Goal: Task Accomplishment & Management: Manage account settings

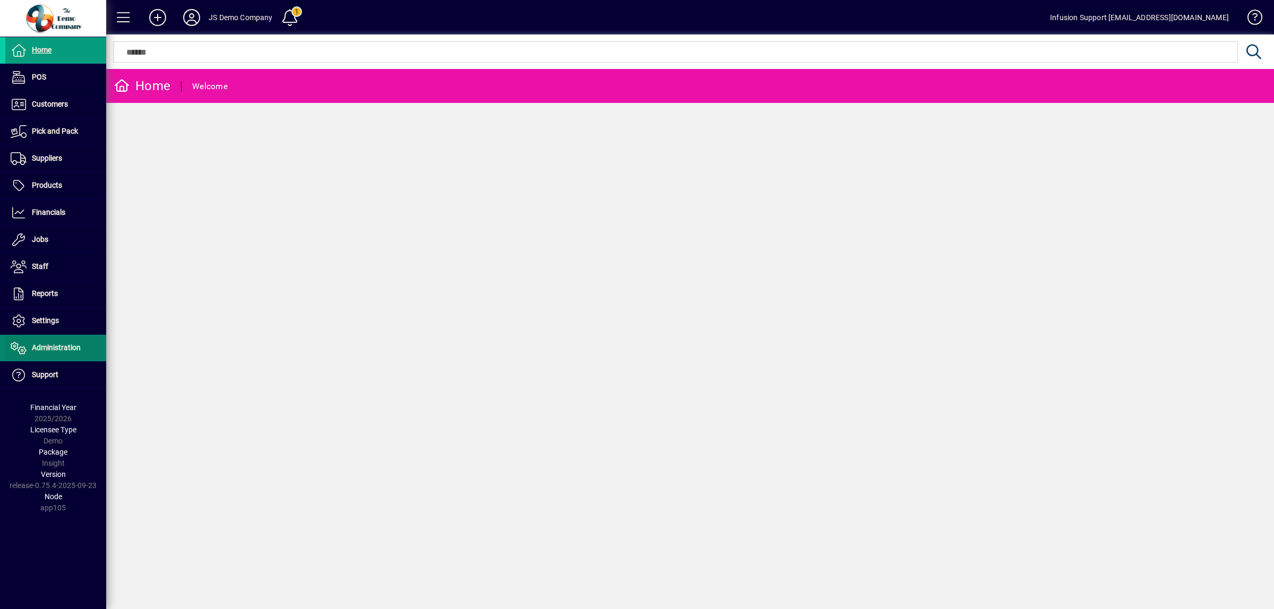
click at [55, 345] on span "Administration" at bounding box center [56, 347] width 49 height 8
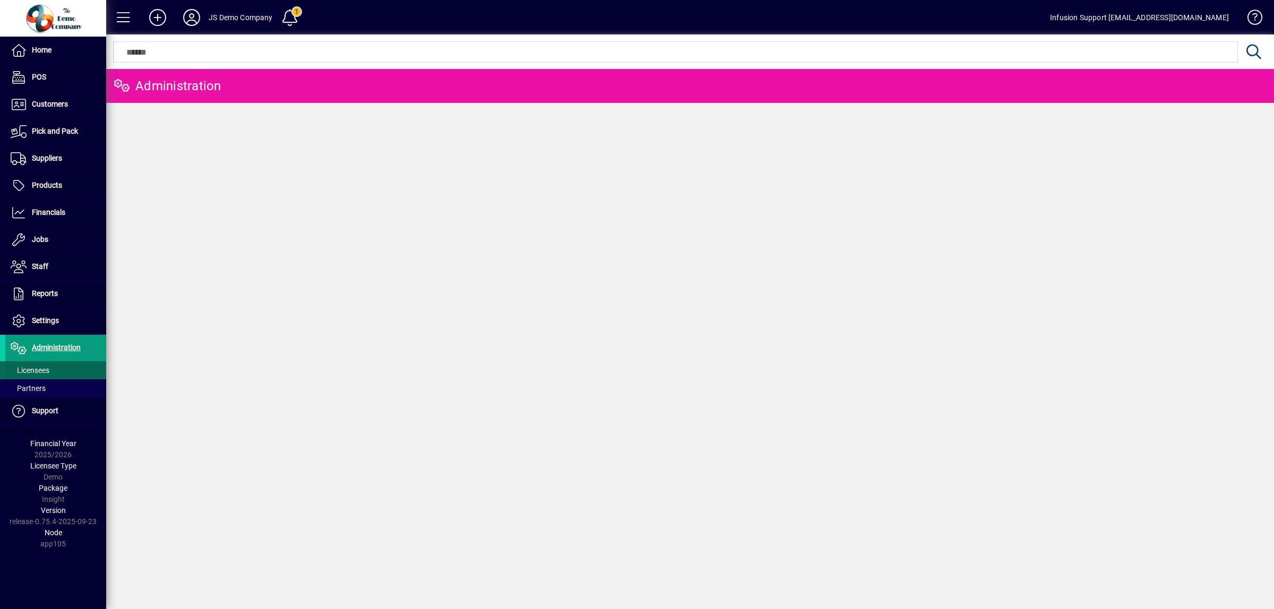
click at [38, 365] on span at bounding box center [55, 370] width 101 height 25
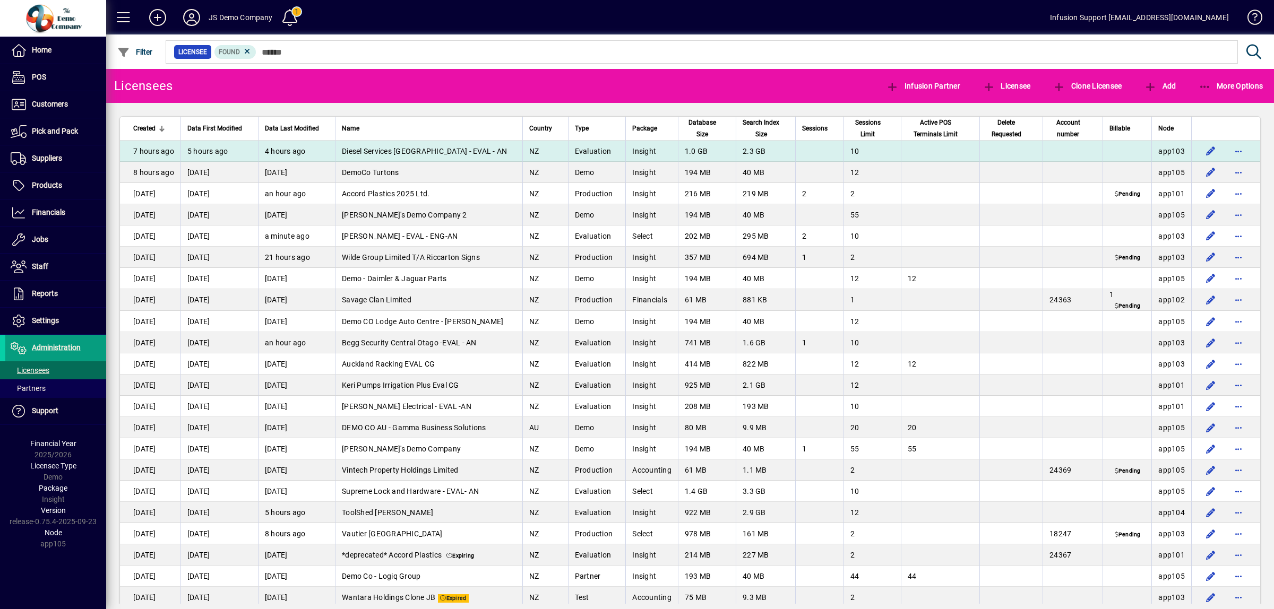
click at [284, 151] on td "4 hours ago" at bounding box center [296, 151] width 77 height 21
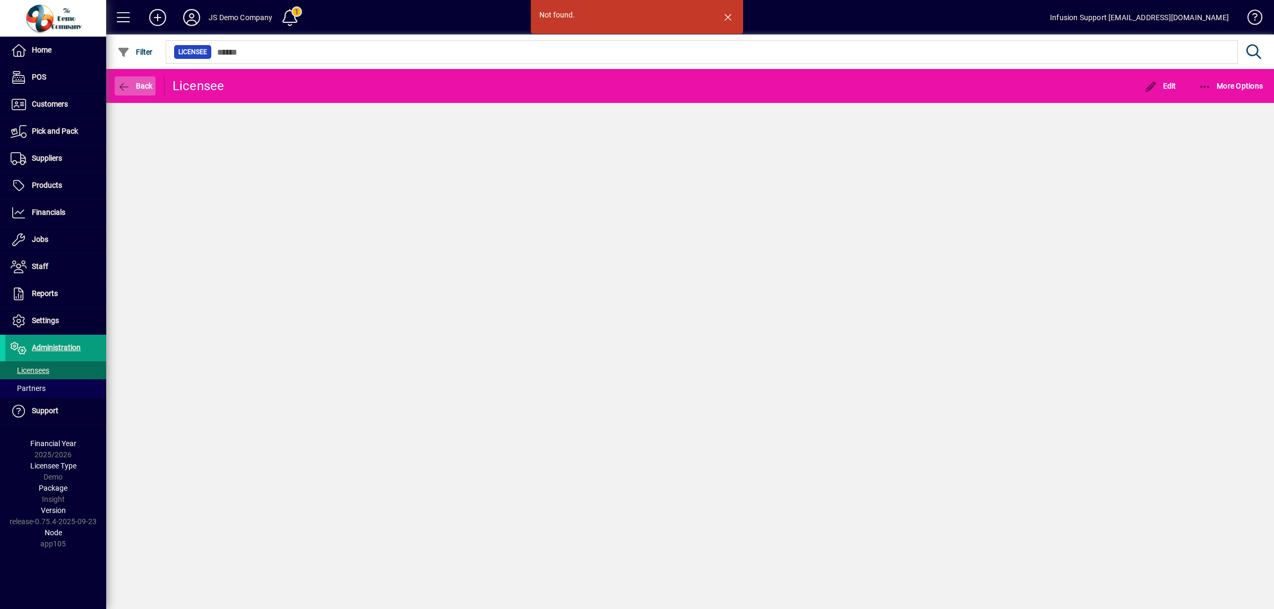
click at [124, 88] on icon "button" at bounding box center [123, 87] width 13 height 11
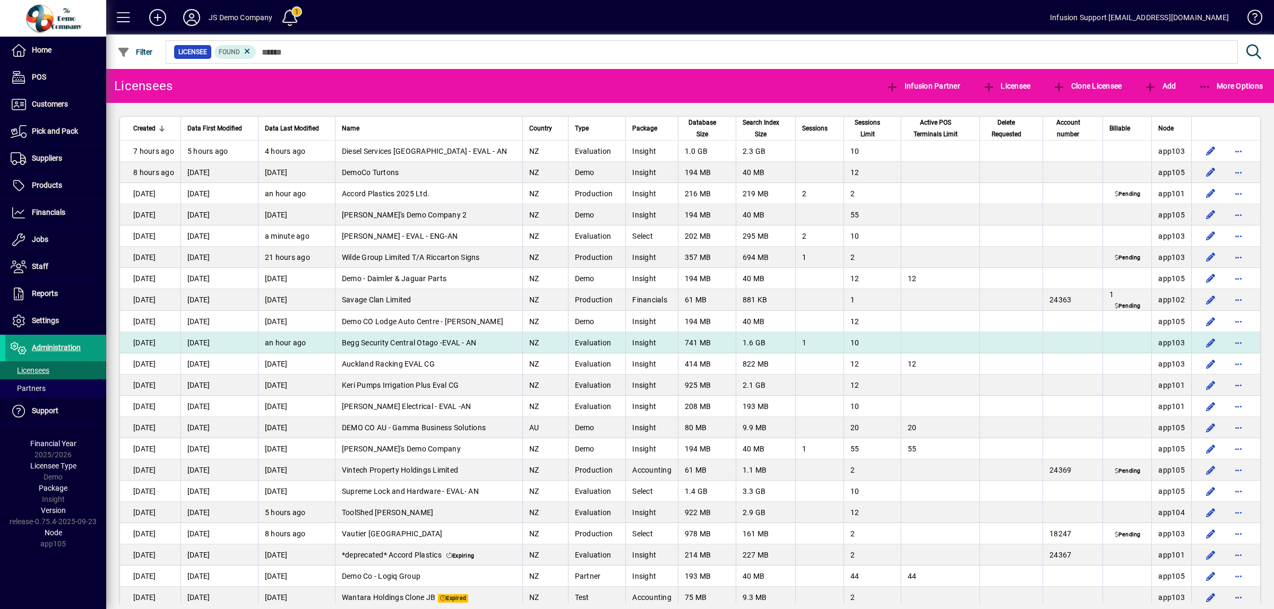
click at [368, 340] on span "Begg Security Central Otago -EVAL - AN" at bounding box center [409, 343] width 135 height 8
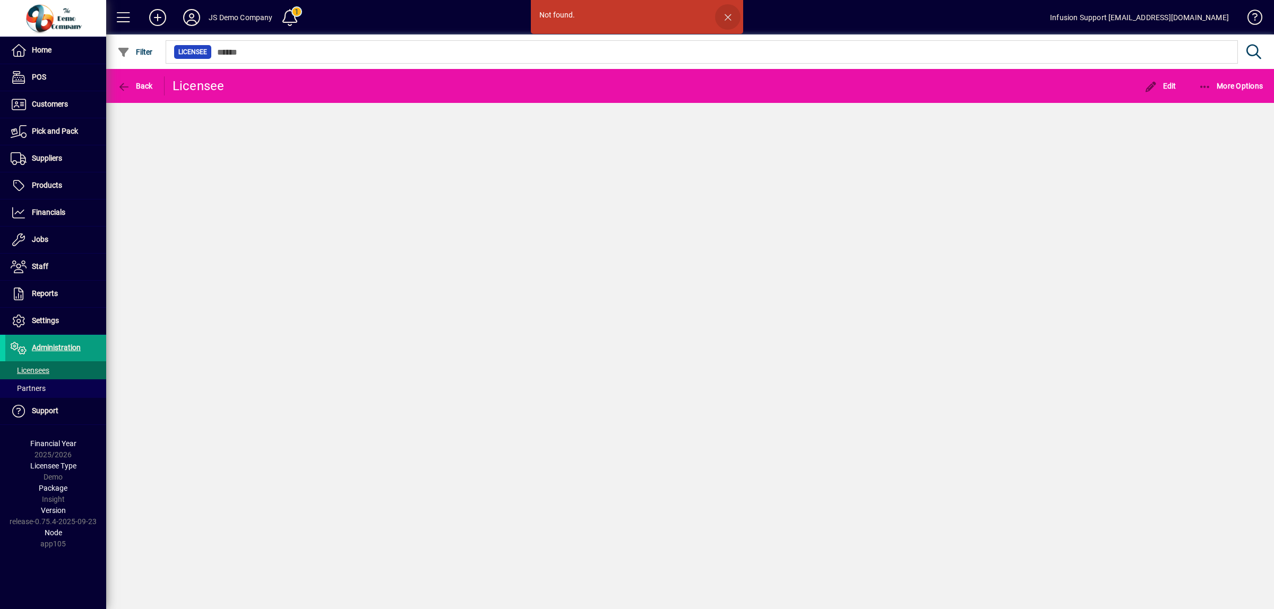
click at [725, 14] on span "button" at bounding box center [727, 16] width 25 height 25
click at [39, 370] on span "Licensees" at bounding box center [30, 370] width 39 height 8
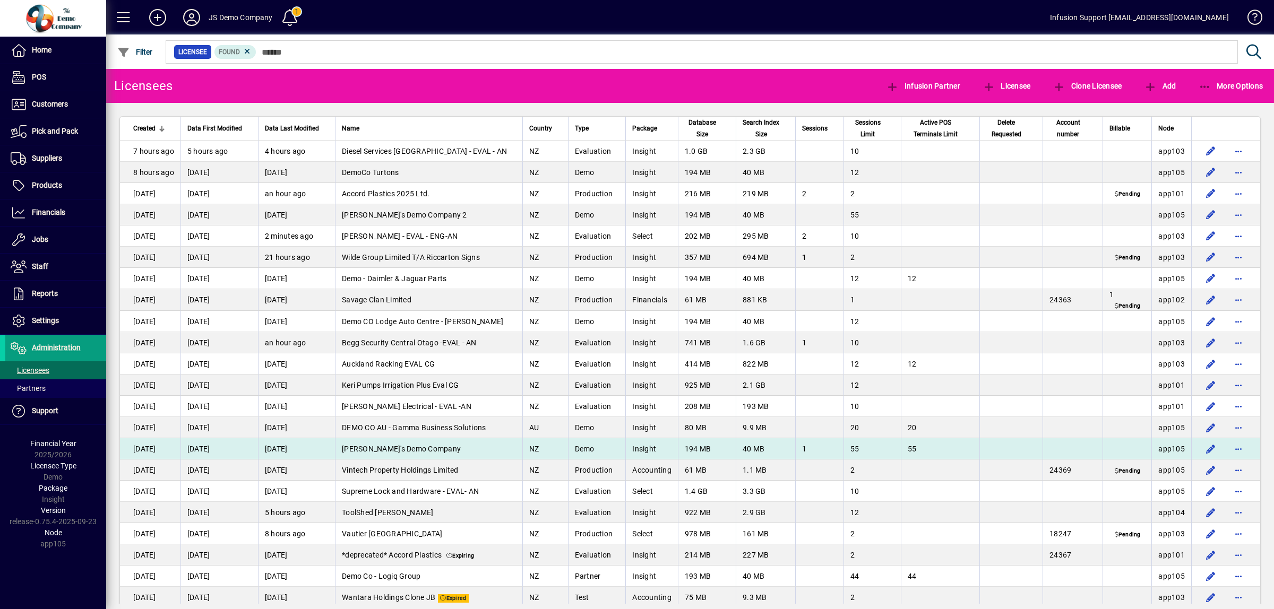
click at [278, 446] on td "[DATE]" at bounding box center [296, 448] width 77 height 21
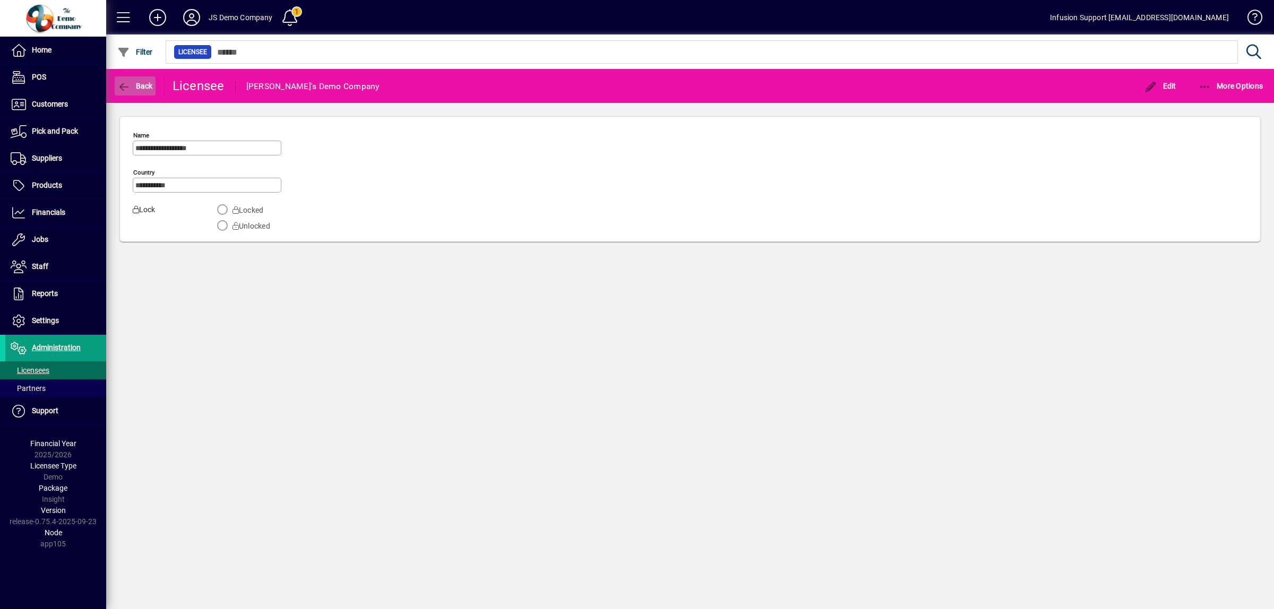
click at [125, 85] on icon "button" at bounding box center [123, 87] width 13 height 11
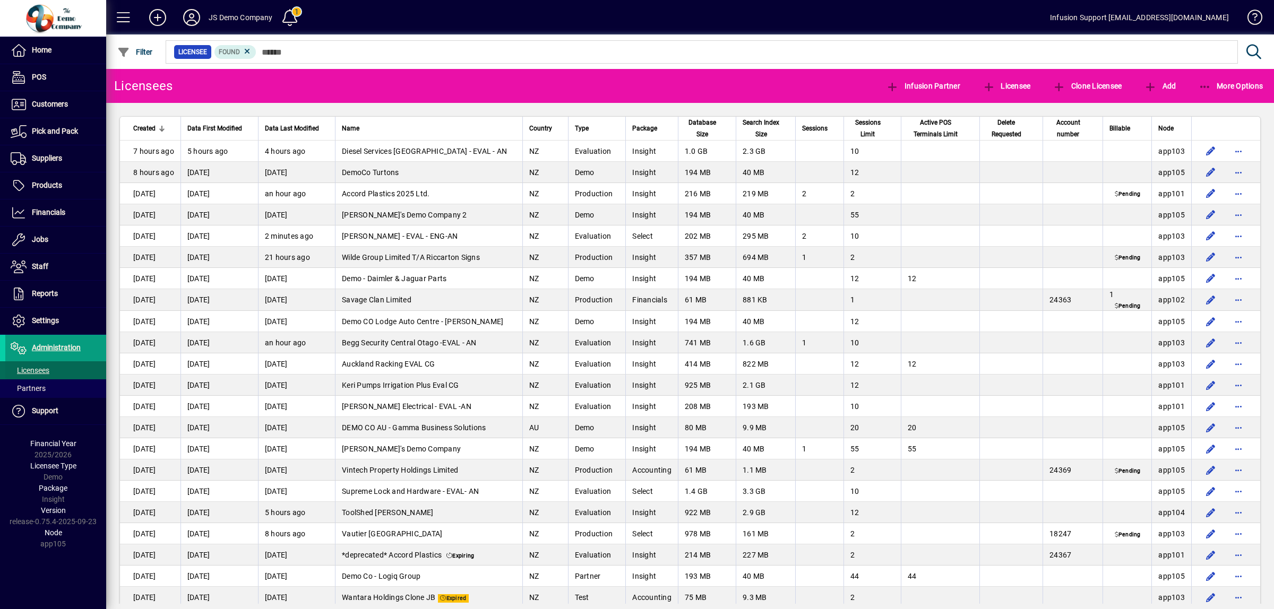
drag, startPoint x: 41, startPoint y: 372, endPoint x: 48, endPoint y: 371, distance: 6.9
click at [41, 372] on span "Licensees" at bounding box center [30, 370] width 39 height 8
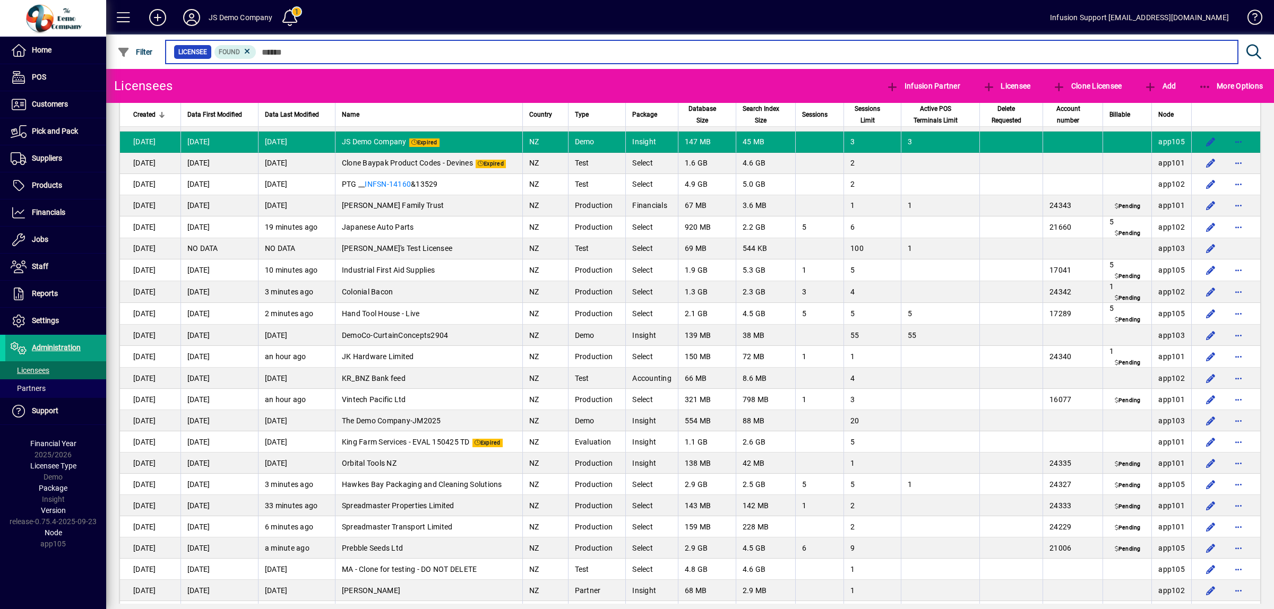
scroll to position [1990, 0]
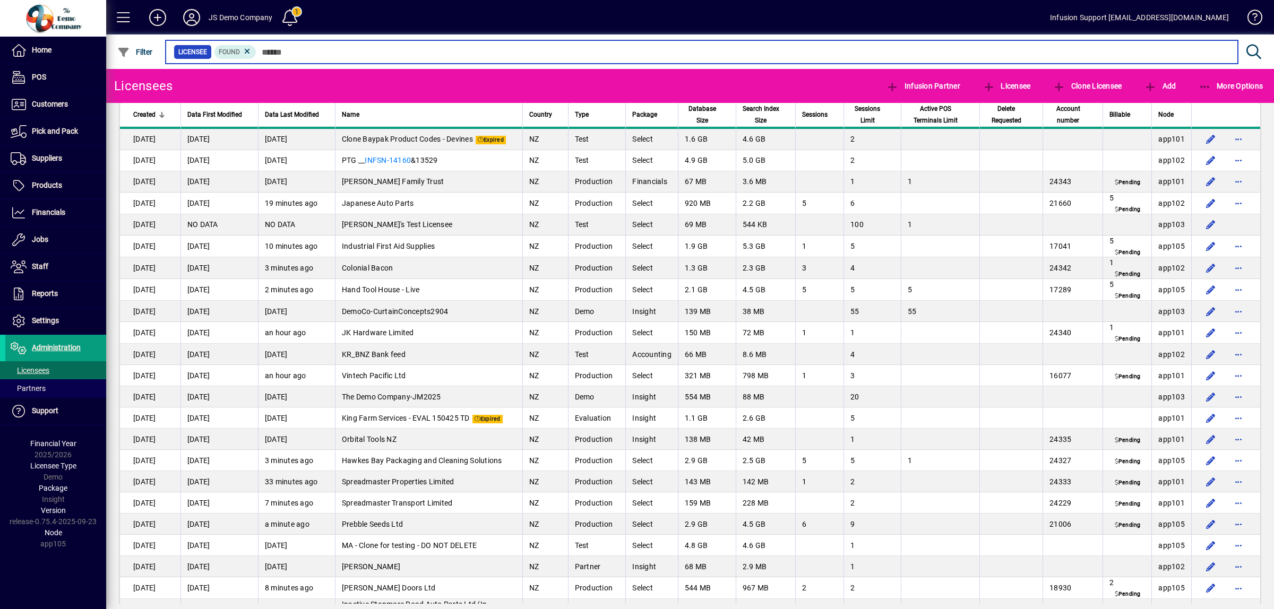
click at [349, 56] on input "text" at bounding box center [742, 52] width 973 height 15
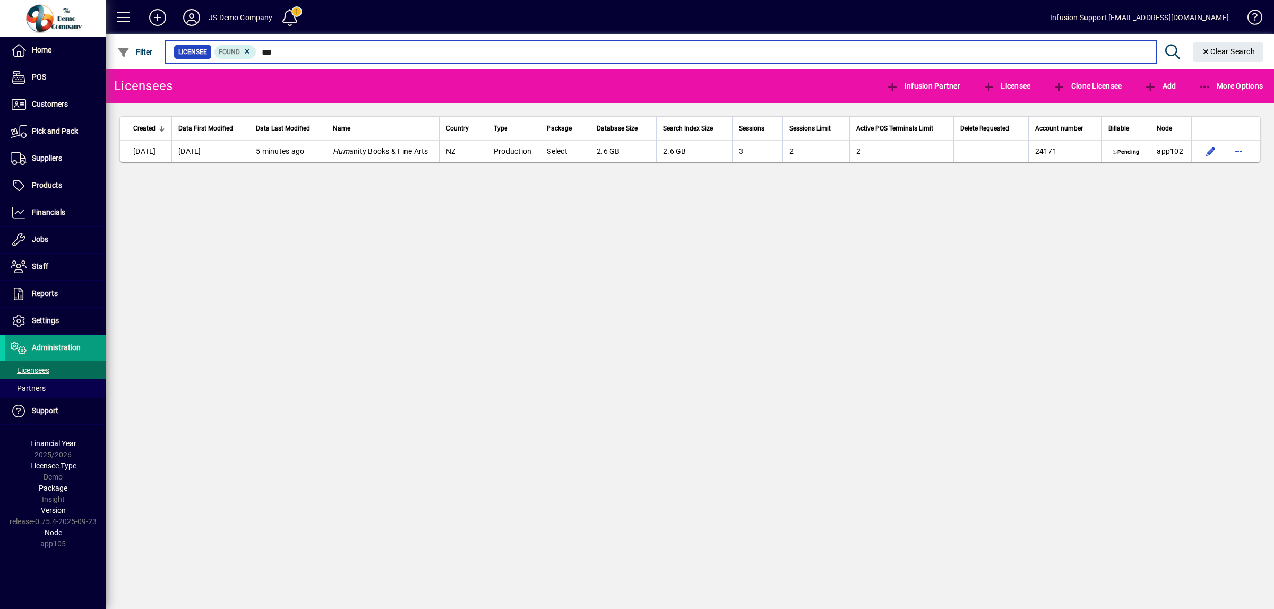
type input "***"
